Goal: Information Seeking & Learning: Learn about a topic

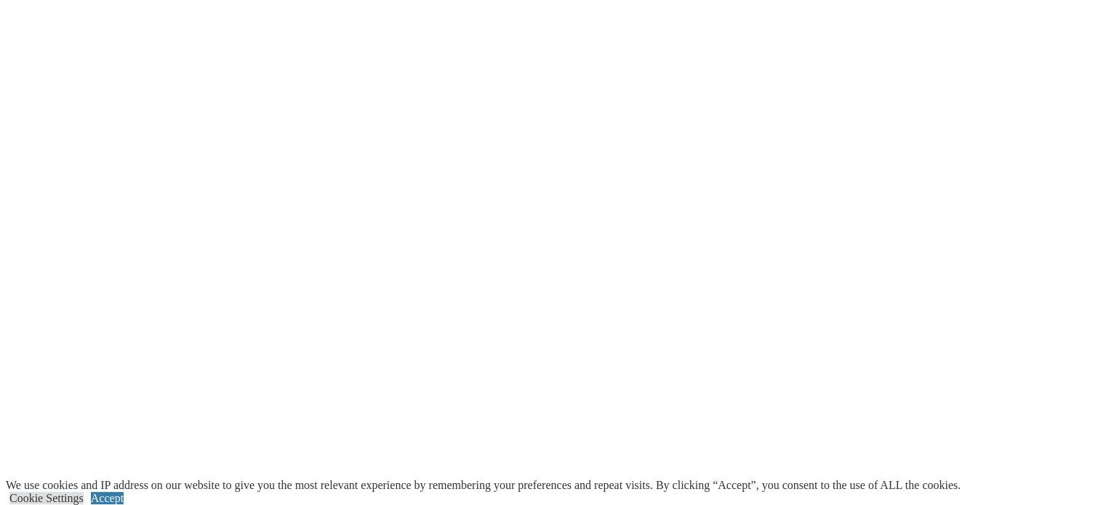
scroll to position [2544, 0]
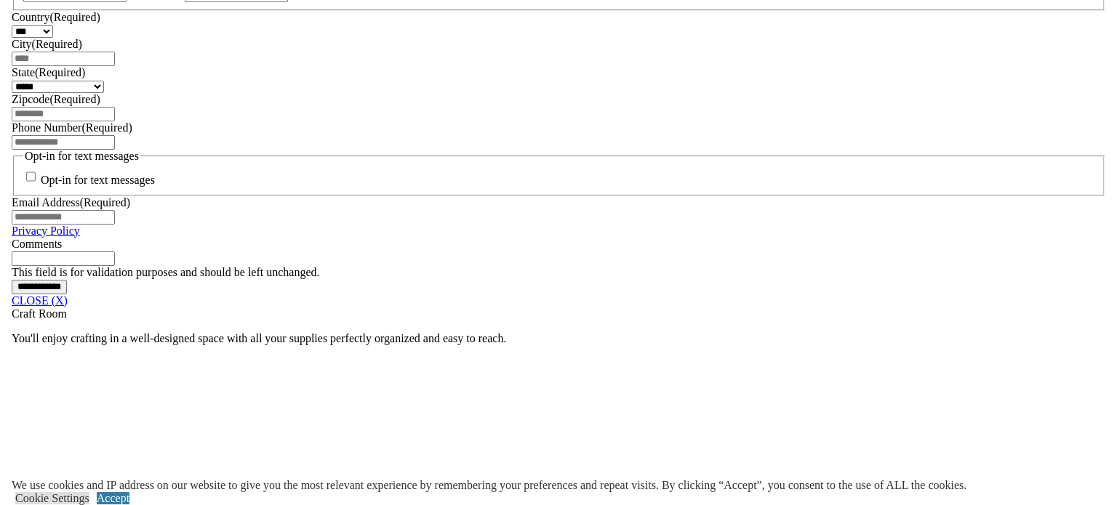
scroll to position [1054, 0]
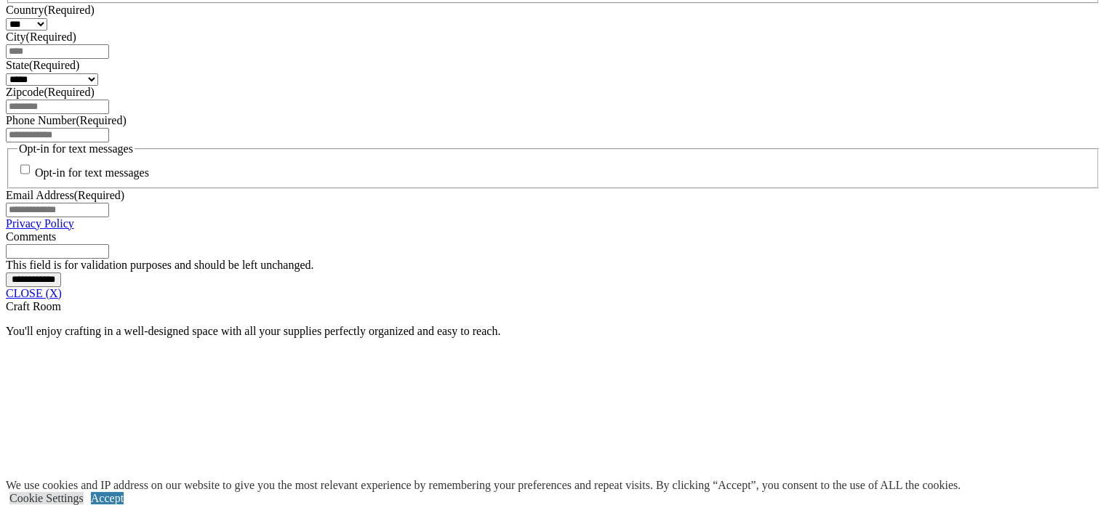
drag, startPoint x: 205, startPoint y: 262, endPoint x: 221, endPoint y: 279, distance: 23.1
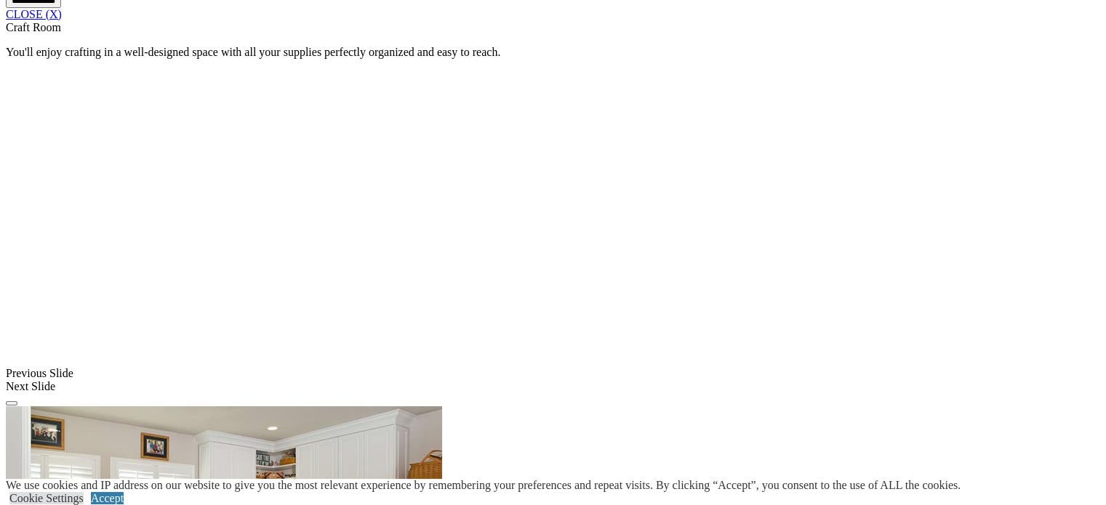
scroll to position [1367, 0]
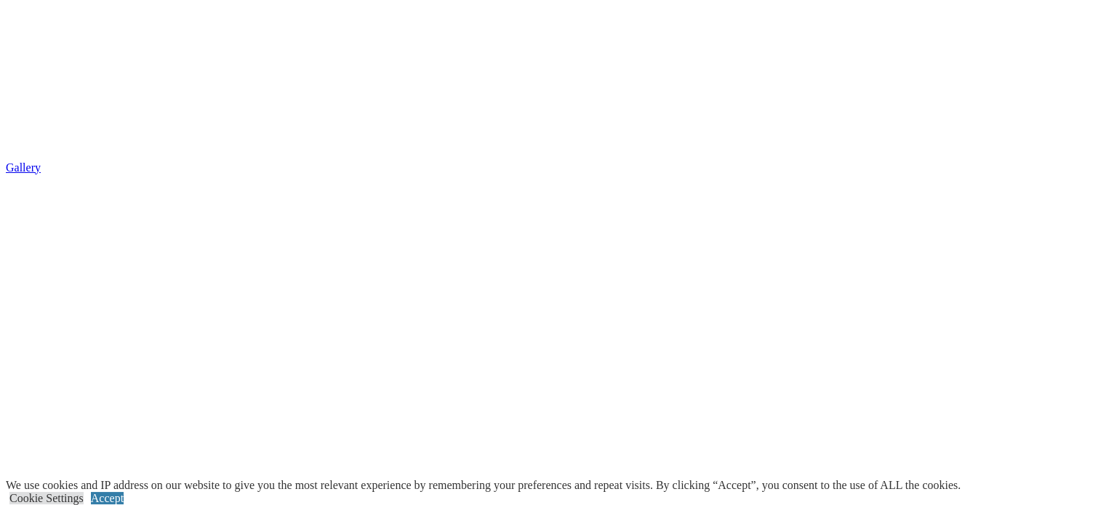
scroll to position [3112, 0]
